Goal: Transaction & Acquisition: Download file/media

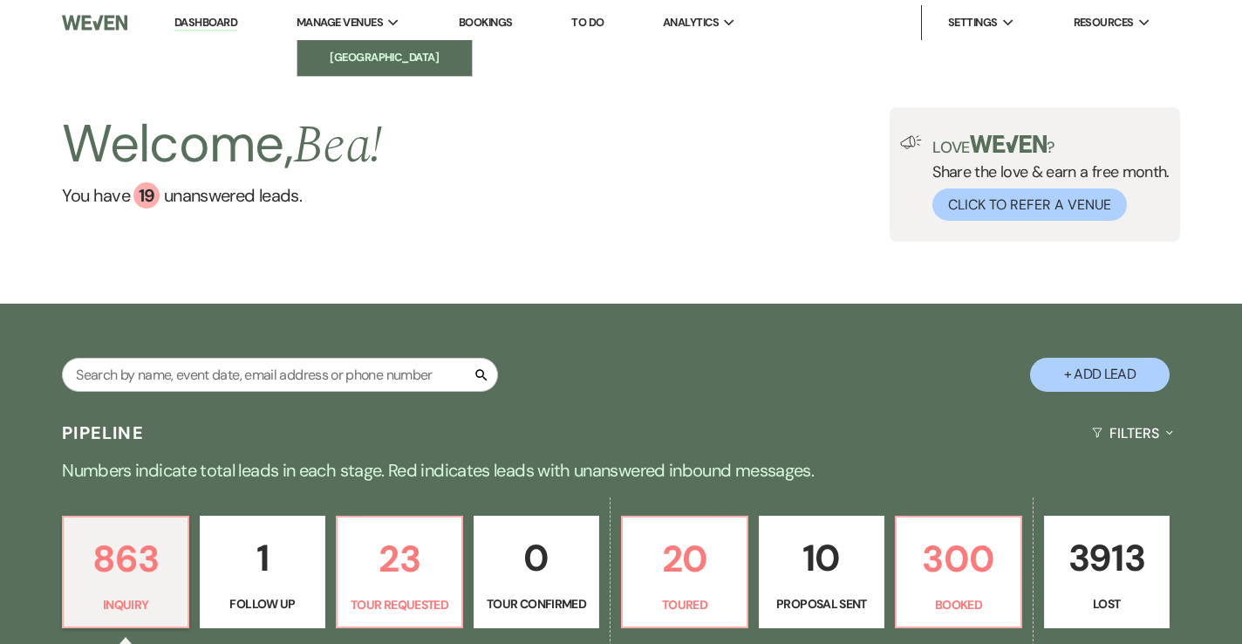
click at [341, 54] on li "[GEOGRAPHIC_DATA]" at bounding box center [384, 57] width 157 height 17
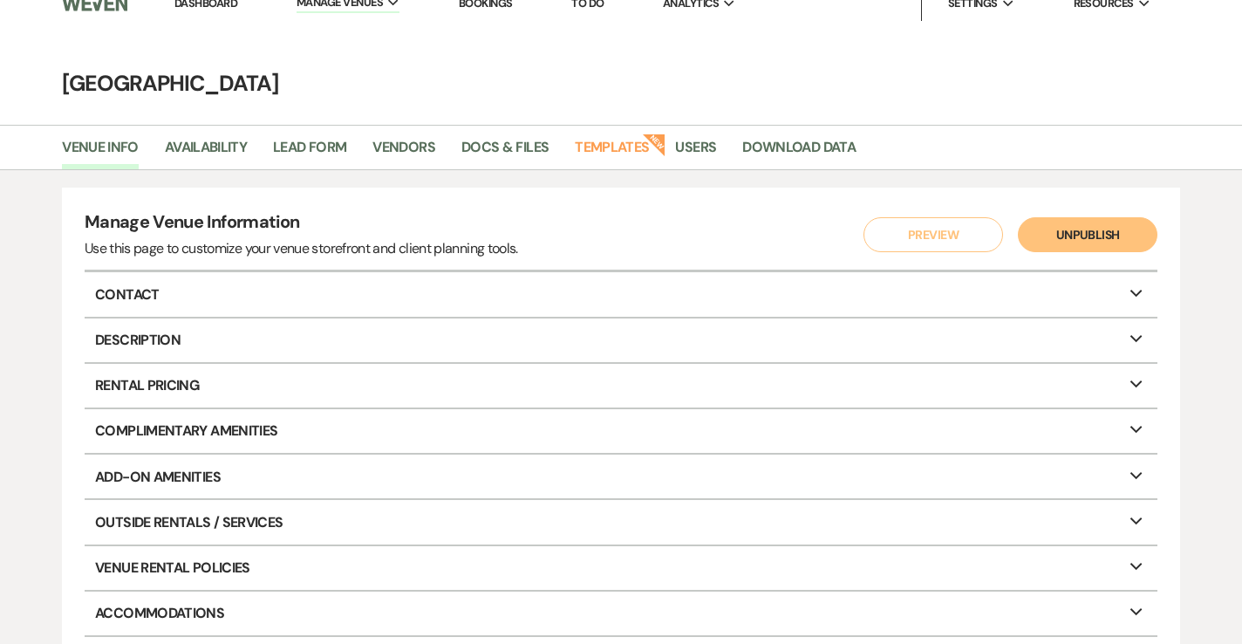
scroll to position [22, 0]
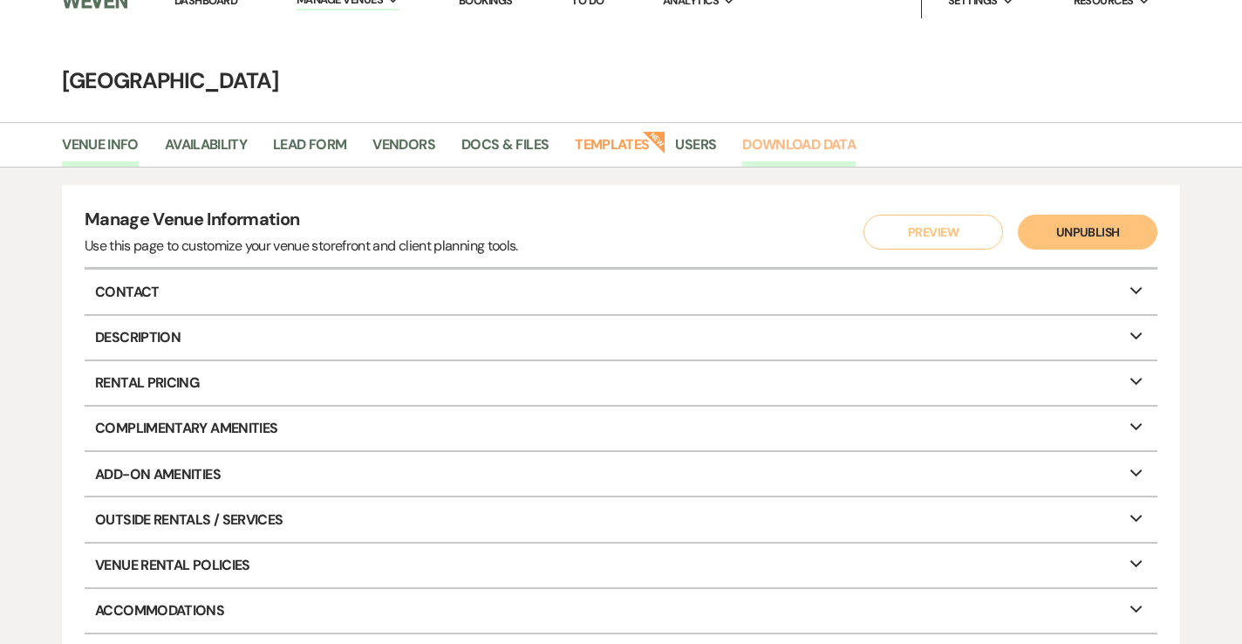
click at [796, 140] on link "Download Data" at bounding box center [798, 149] width 113 height 33
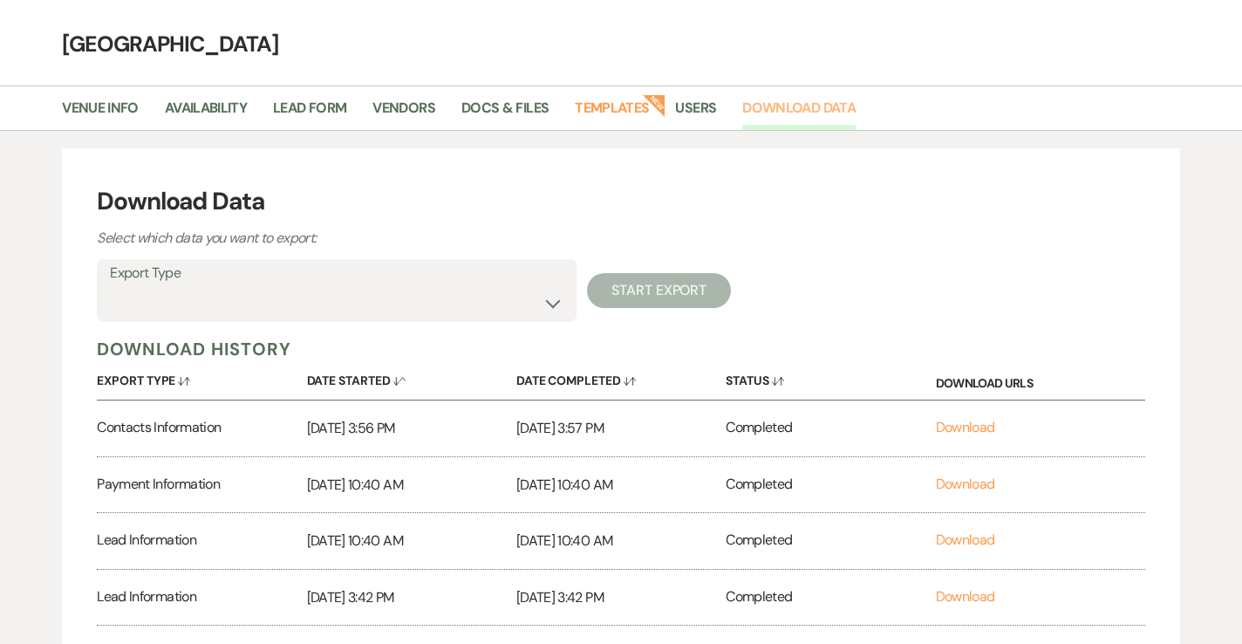
scroll to position [72, 0]
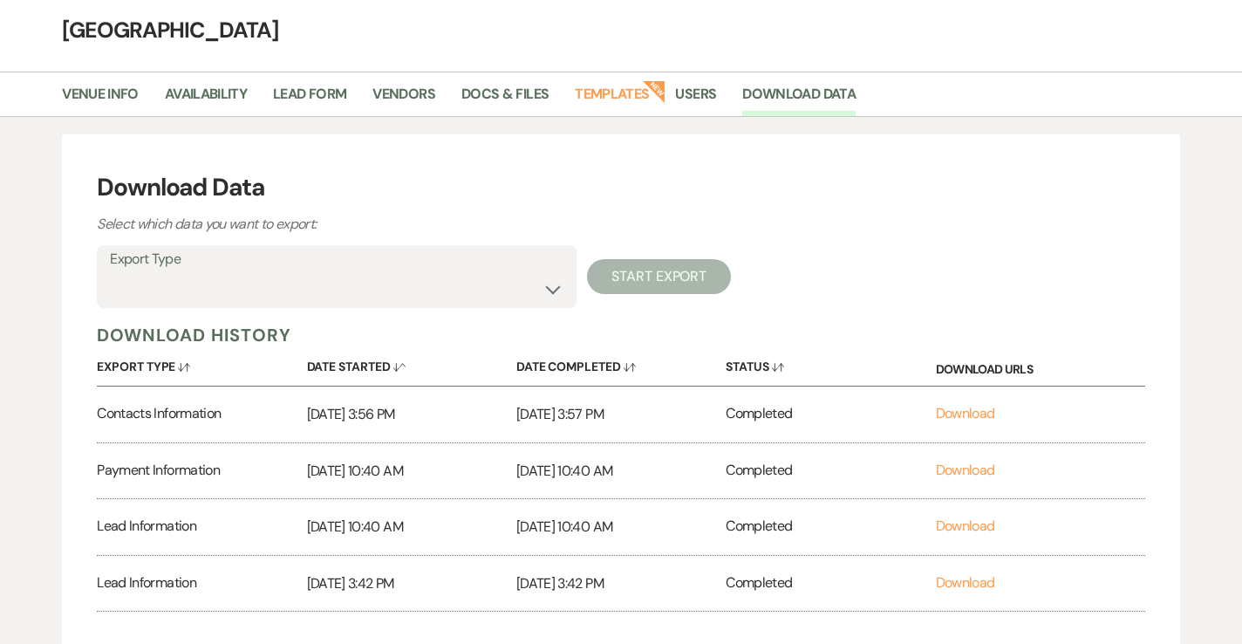
click at [352, 271] on label "Export Type" at bounding box center [336, 259] width 453 height 25
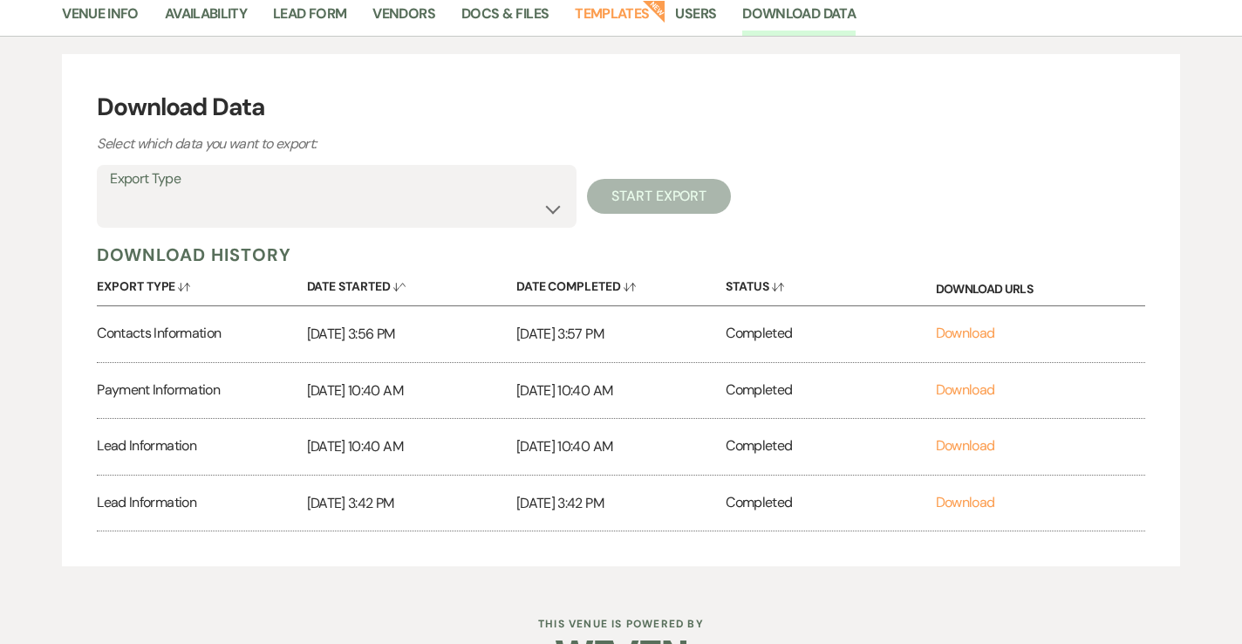
scroll to position [108, 0]
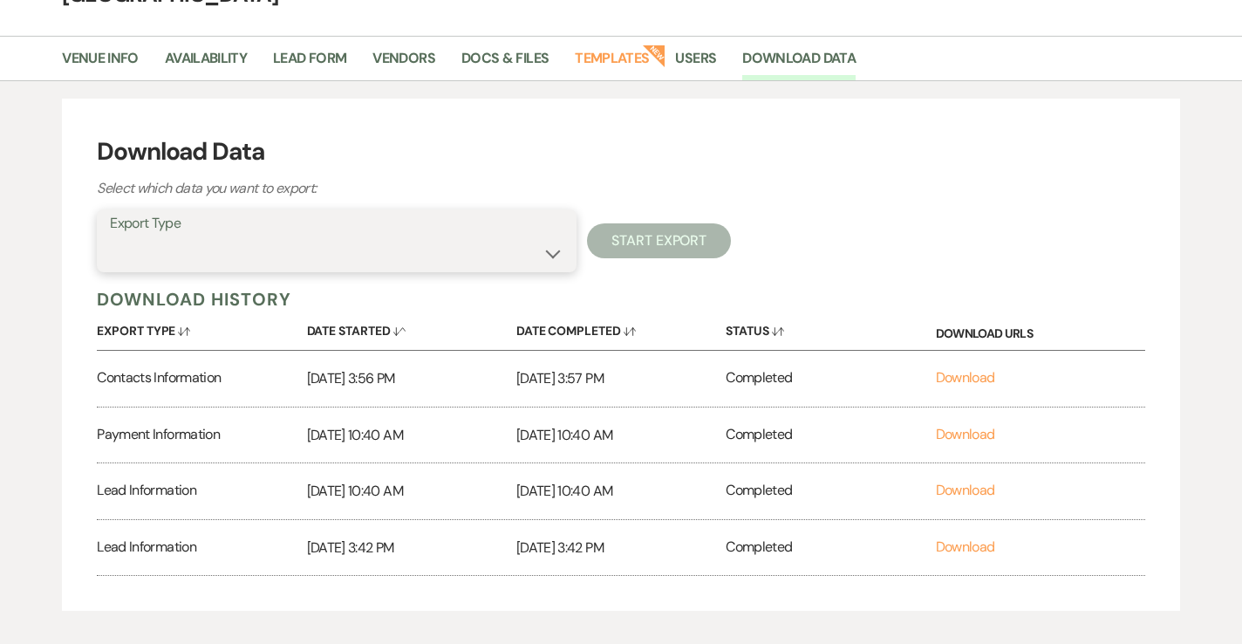
click at [516, 258] on select "Availability Calendar Information Category Templates Contacts Information Event…" at bounding box center [336, 253] width 453 height 34
select select "leadInfo"
click at [110, 236] on select "Availability Calendar Information Category Templates Contacts Information Event…" at bounding box center [336, 253] width 453 height 34
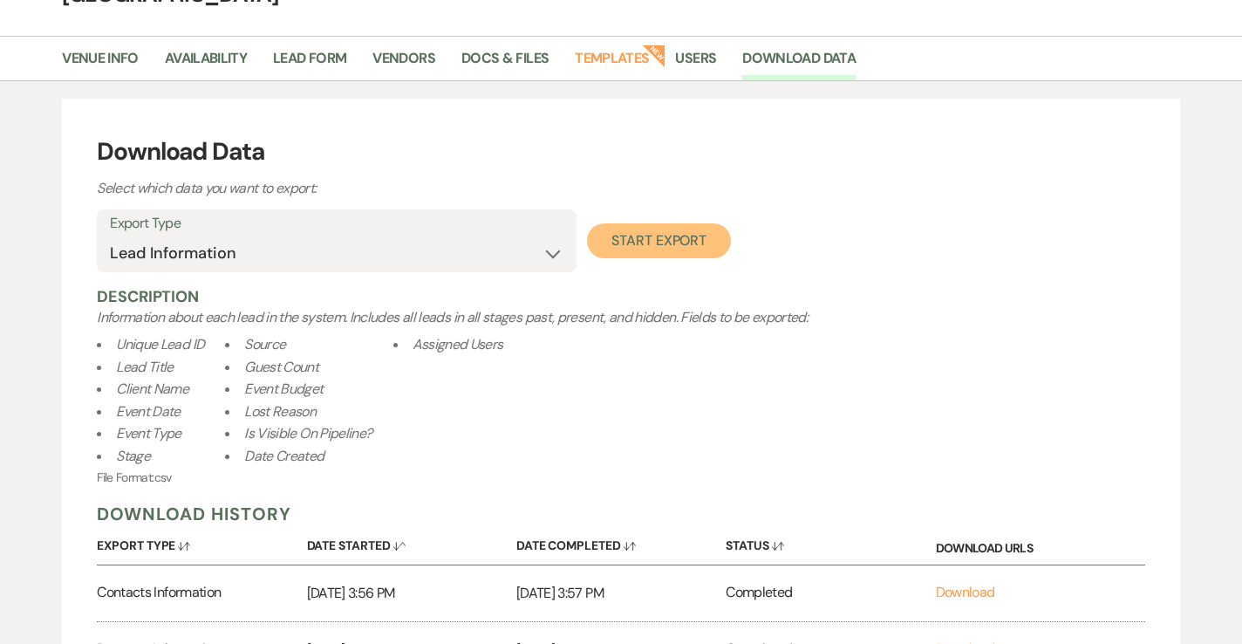
click at [695, 242] on button "Start Export" at bounding box center [659, 240] width 144 height 35
select select
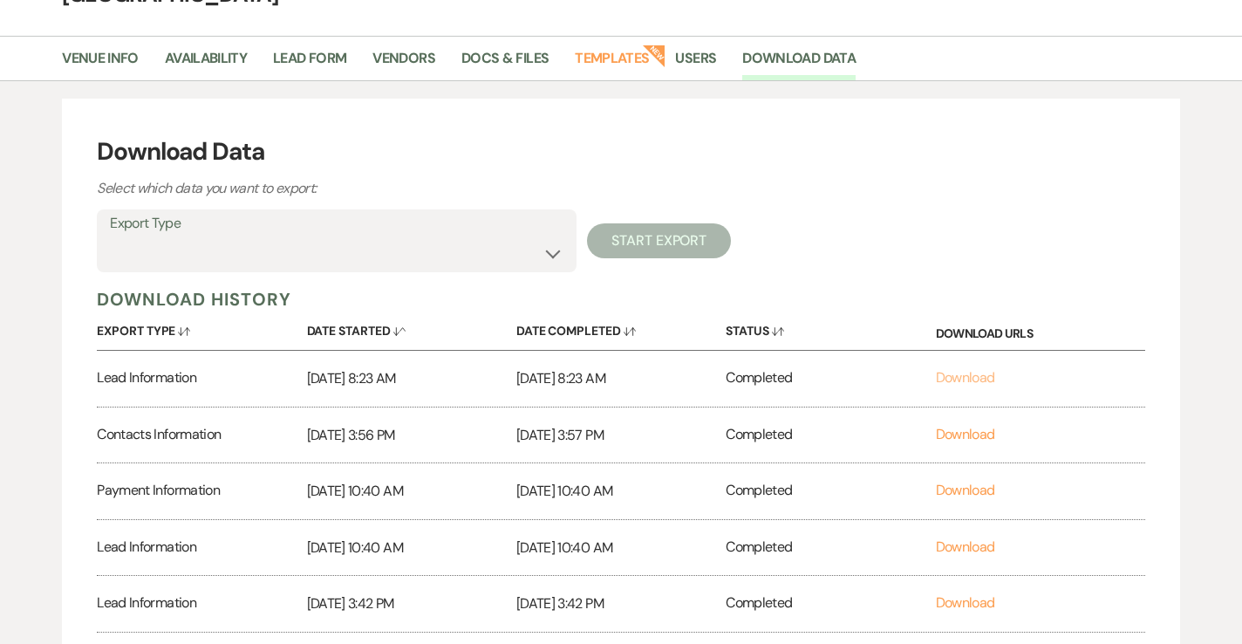
click at [967, 368] on link "Download" at bounding box center [965, 377] width 59 height 18
